Goal: Navigation & Orientation: Find specific page/section

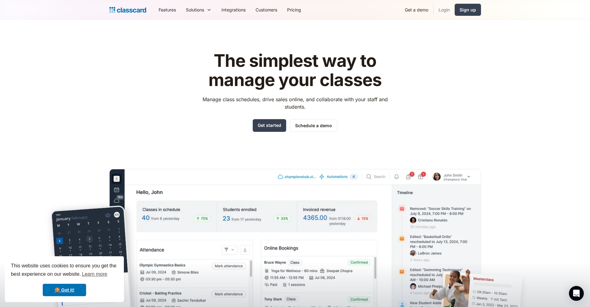
click at [443, 9] on link "Login" at bounding box center [444, 10] width 21 height 14
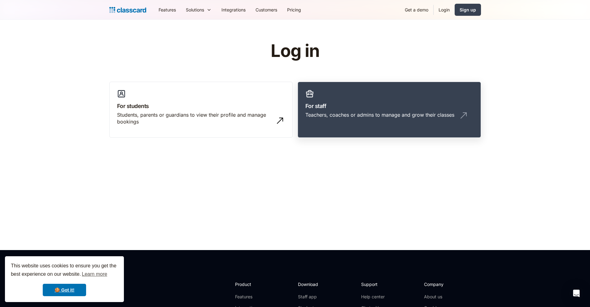
click at [326, 109] on h3 "For staff" at bounding box center [389, 106] width 168 height 8
